Goal: Information Seeking & Learning: Understand process/instructions

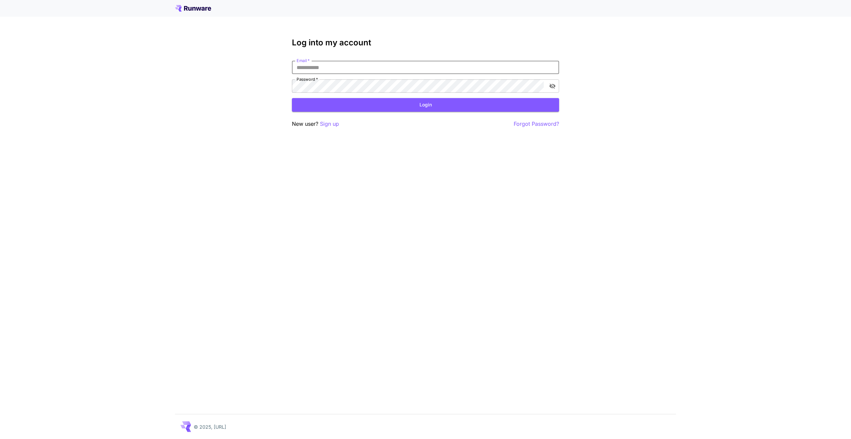
click at [303, 64] on input "Email   *" at bounding box center [425, 67] width 267 height 13
click at [0, 439] on com-1password-button at bounding box center [0, 439] width 0 height 0
type input "**********"
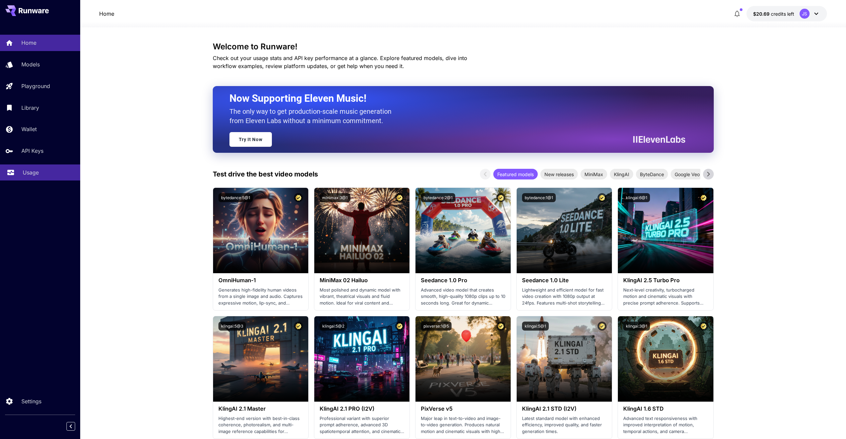
click at [23, 175] on p "Usage" at bounding box center [31, 173] width 16 height 8
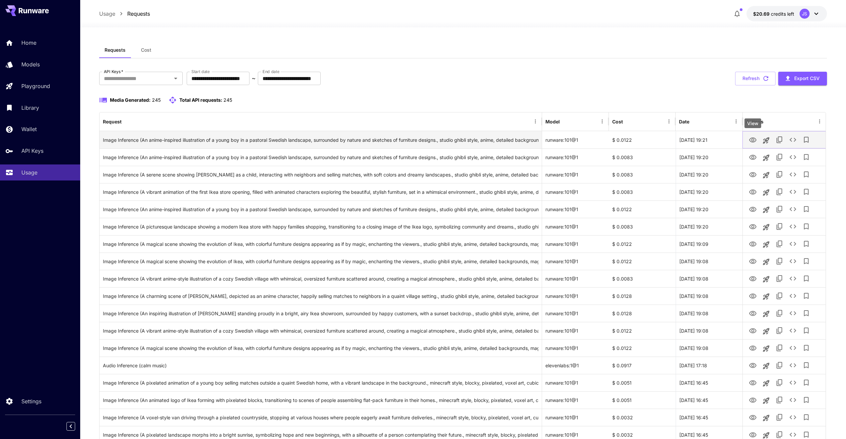
click at [754, 141] on icon "View" at bounding box center [752, 140] width 8 height 8
click at [793, 139] on icon "See details" at bounding box center [792, 140] width 8 height 8
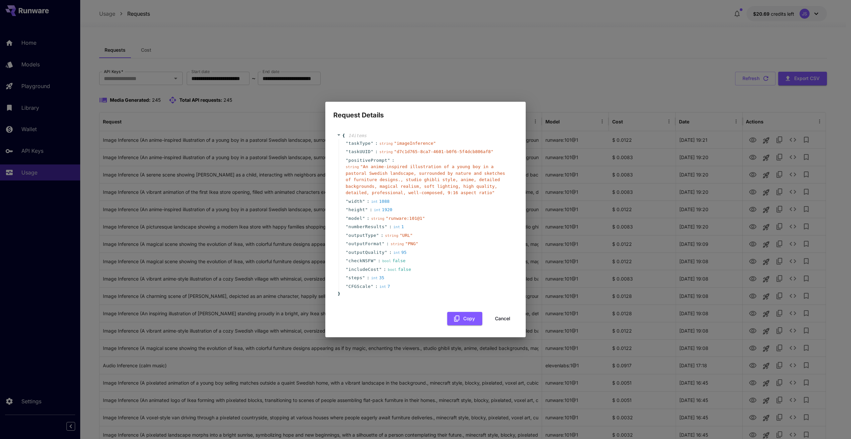
drag, startPoint x: 507, startPoint y: 316, endPoint x: 488, endPoint y: 239, distance: 79.2
click at [488, 240] on div "{ 14 item s " taskType " : string " imageInference " " taskUUID " : string " d7…" at bounding box center [425, 226] width 184 height 200
click at [506, 320] on button "Cancel" at bounding box center [502, 319] width 30 height 14
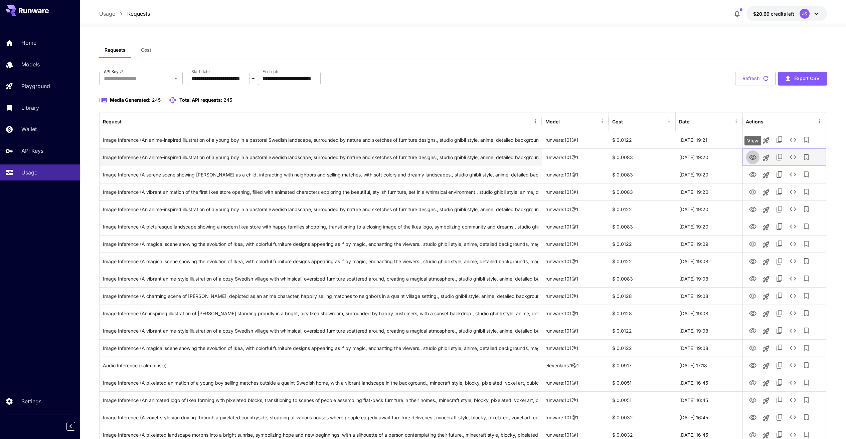
click at [752, 154] on icon "View" at bounding box center [752, 158] width 8 height 8
click at [813, 15] on icon at bounding box center [816, 14] width 8 height 8
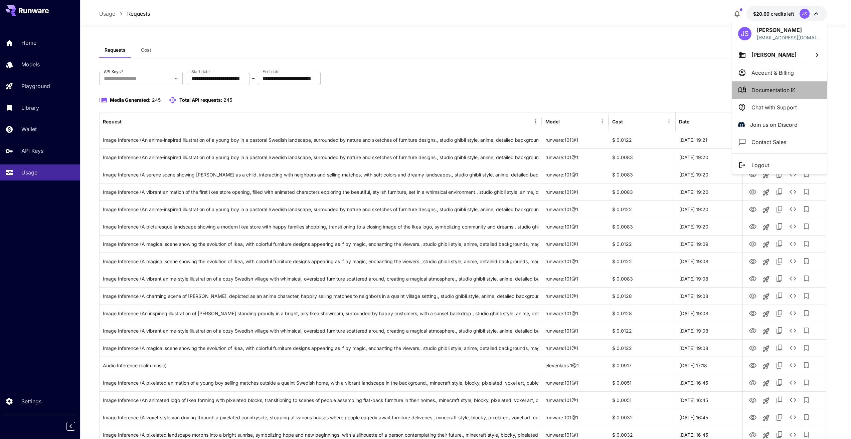
click at [778, 86] on span "Documentation" at bounding box center [773, 90] width 44 height 8
